Goal: Transaction & Acquisition: Purchase product/service

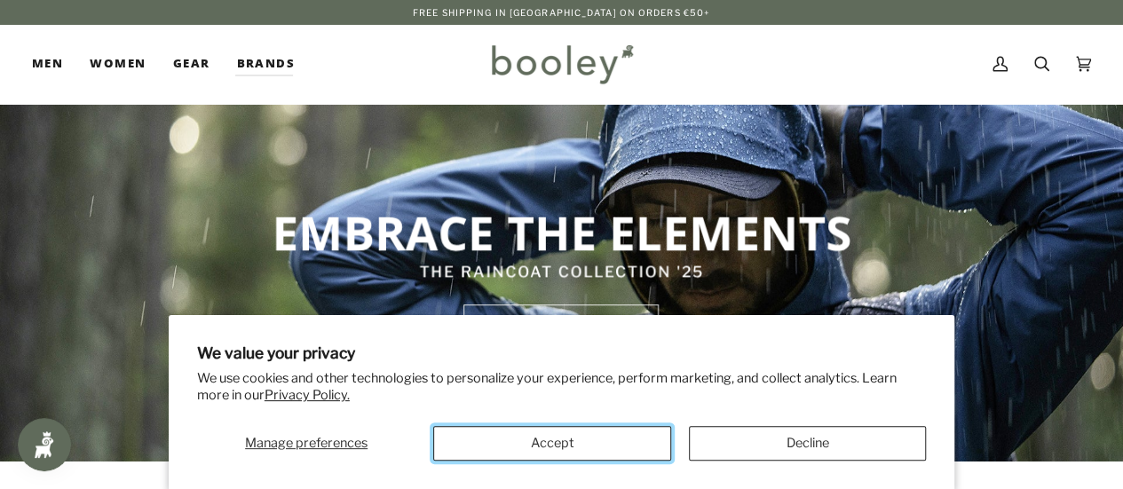
click at [557, 446] on button "Accept" at bounding box center [551, 443] width 237 height 35
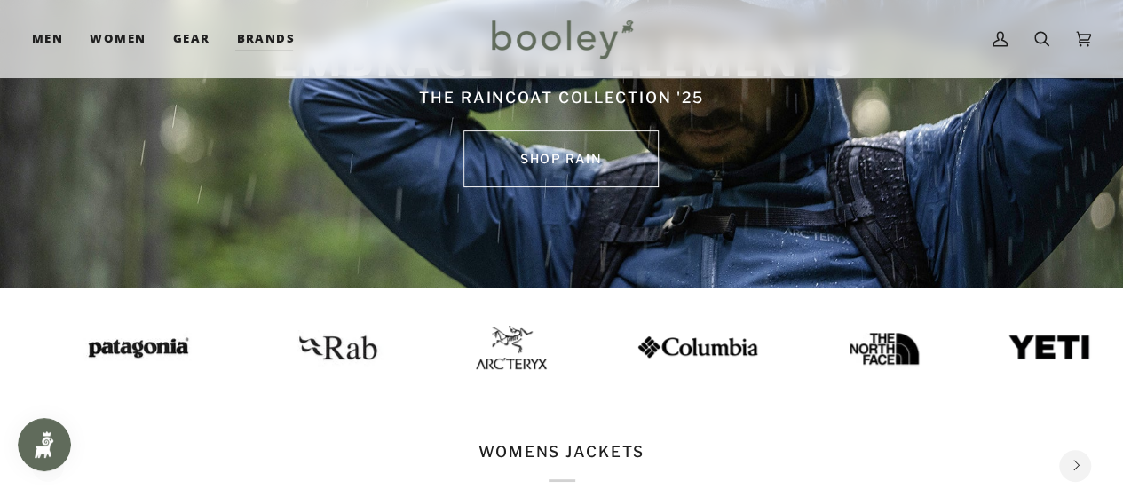
scroll to position [173, 0]
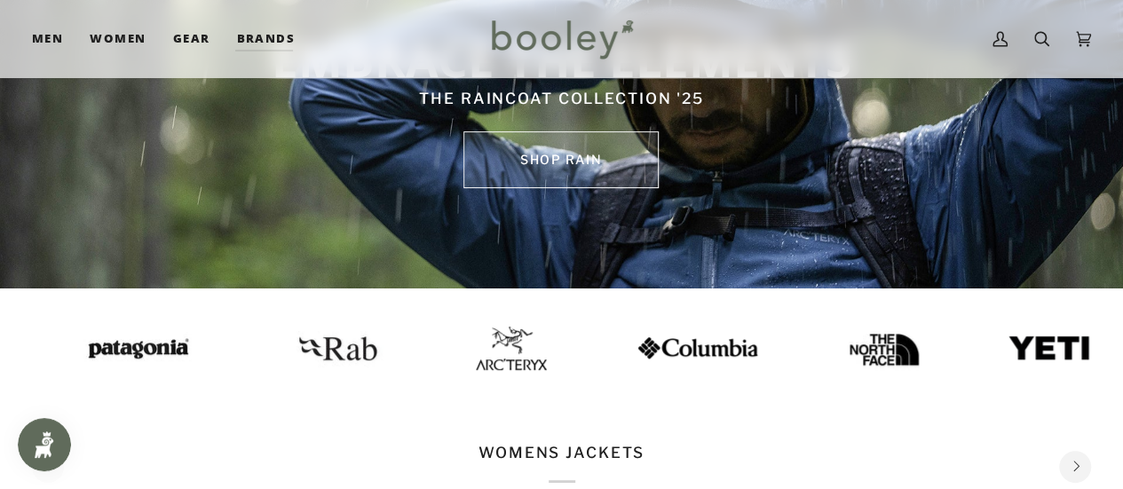
click at [541, 151] on link "SHOP rain" at bounding box center [560, 159] width 195 height 57
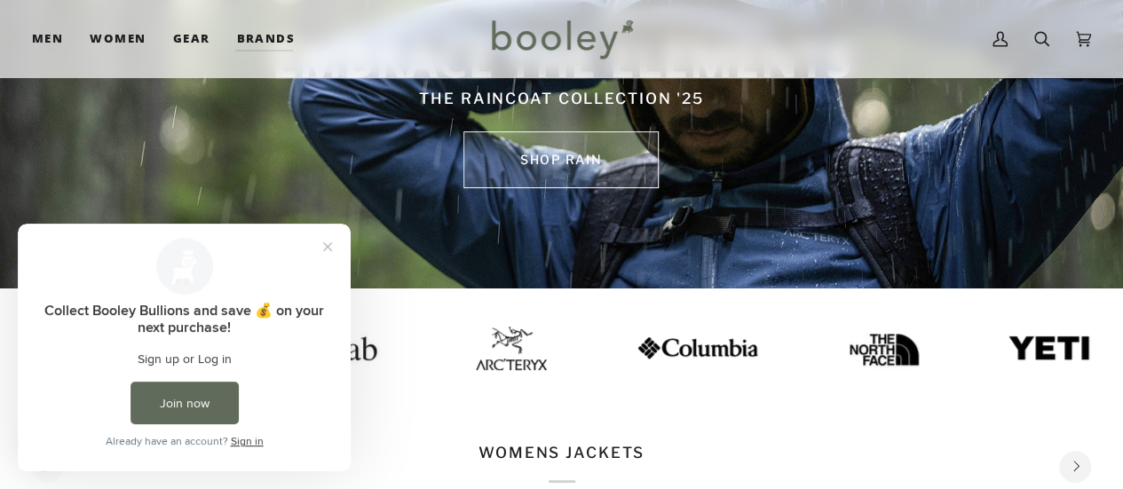
scroll to position [0, 0]
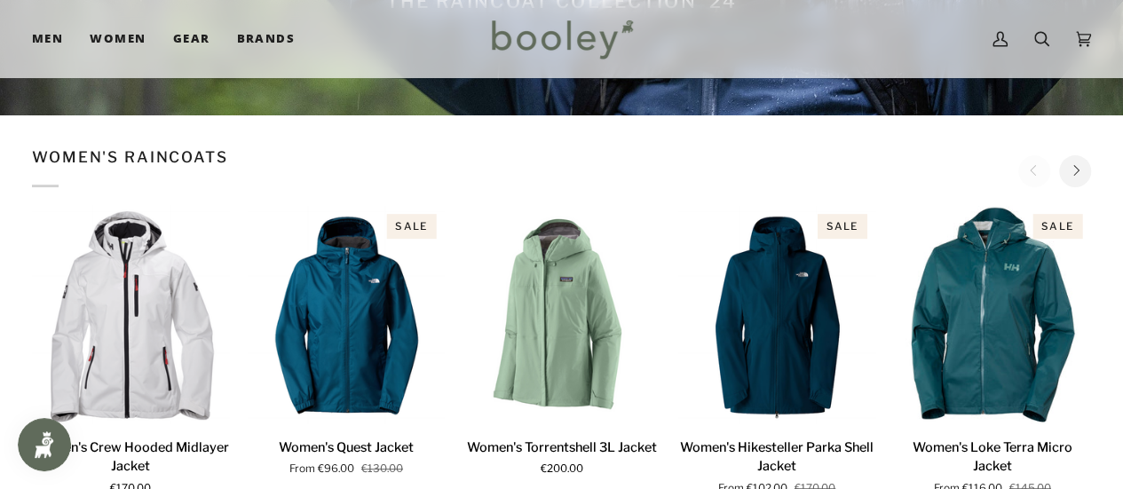
scroll to position [357, 0]
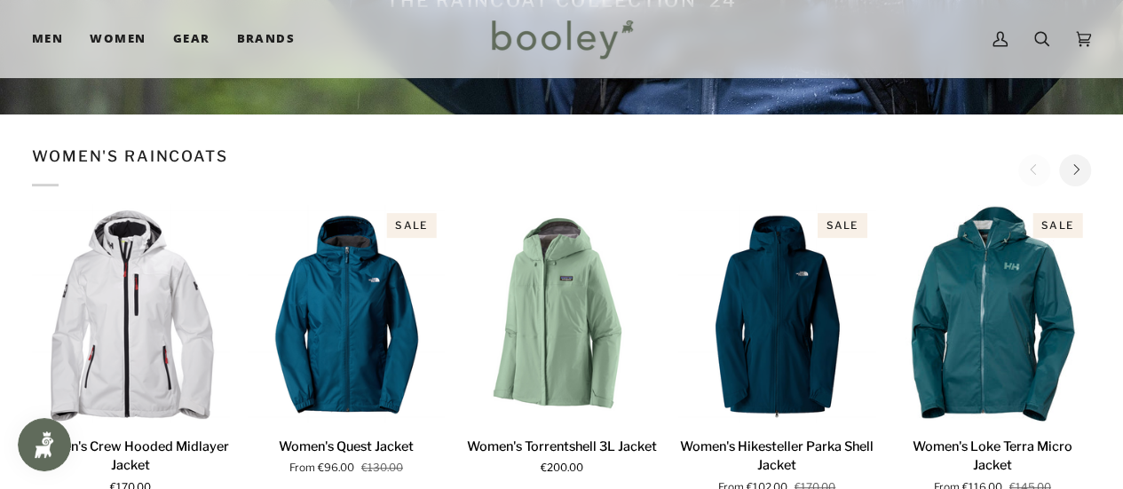
click at [1074, 178] on button "Next" at bounding box center [1075, 170] width 32 height 32
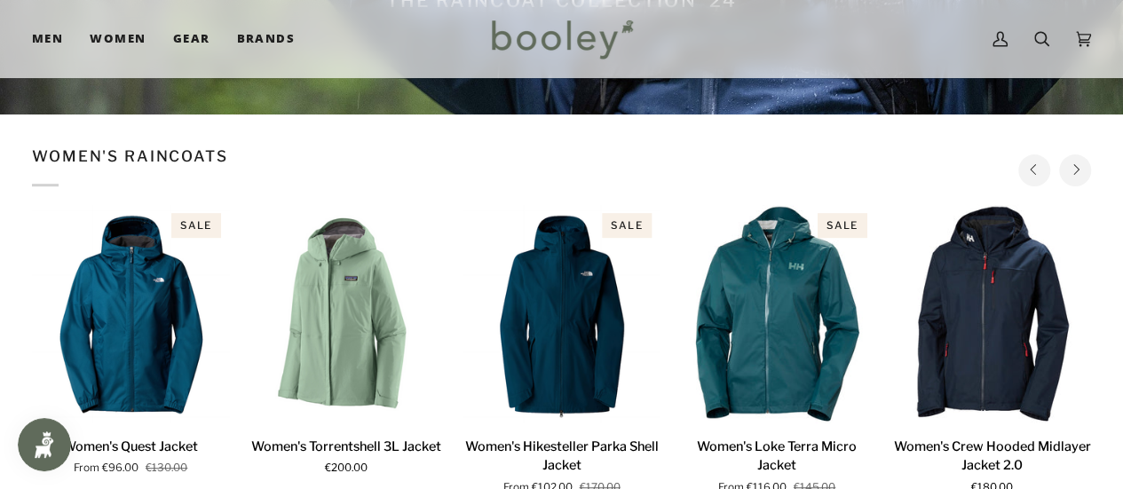
click at [1074, 178] on button "Next" at bounding box center [1075, 170] width 32 height 32
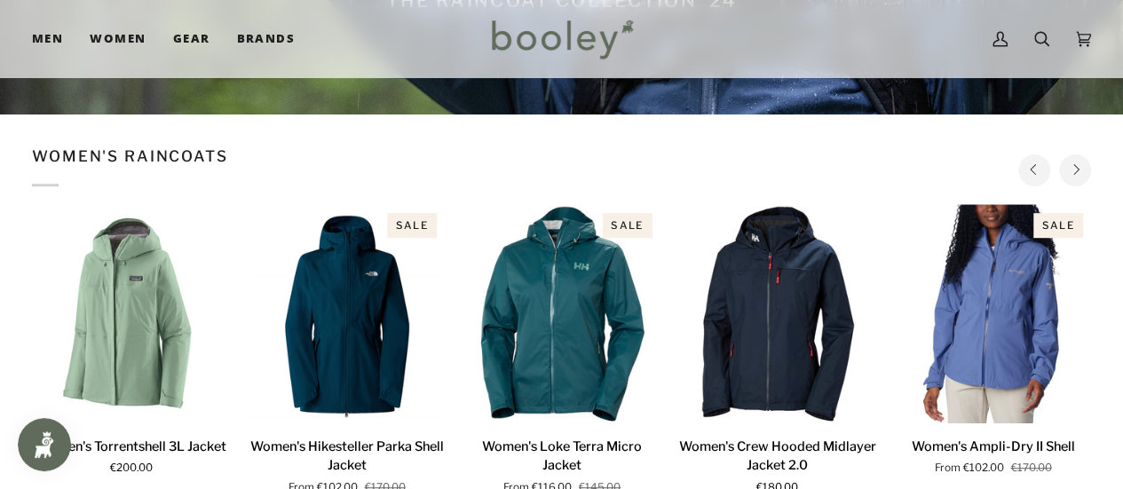
click at [1074, 178] on button "Next" at bounding box center [1075, 170] width 32 height 32
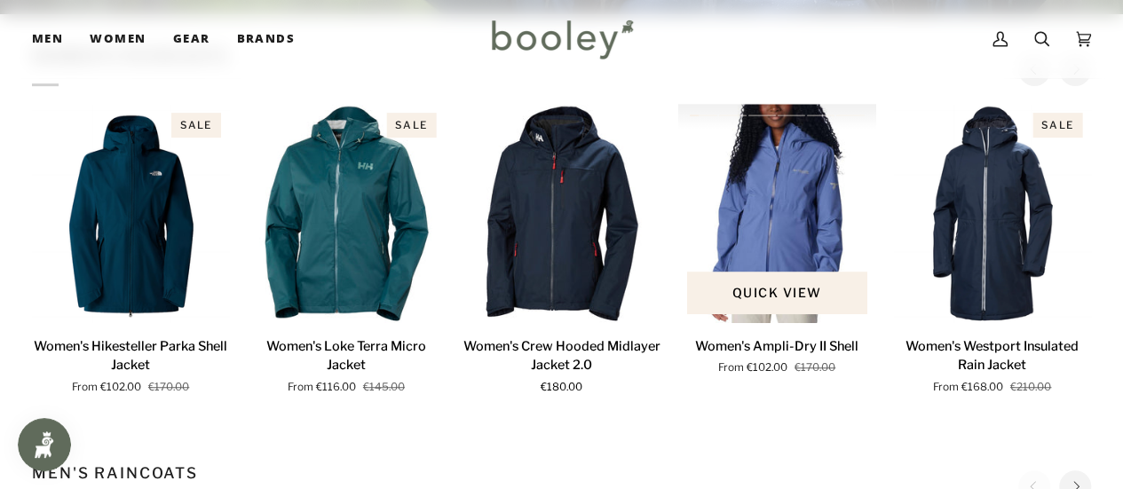
scroll to position [458, 0]
